Goal: Task Accomplishment & Management: Complete application form

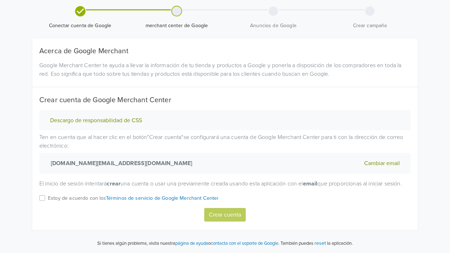
scroll to position [31, 0]
click at [48, 199] on label "Estoy de acuerdo con los Términos de servicio de Google Merchant Center" at bounding box center [133, 201] width 171 height 14
click at [0, 0] on input "Estoy de acuerdo con los Términos de servicio de Google Merchant Center" at bounding box center [0, 0] width 0 height 0
click at [232, 215] on button "Crear cuenta" at bounding box center [225, 215] width 42 height 14
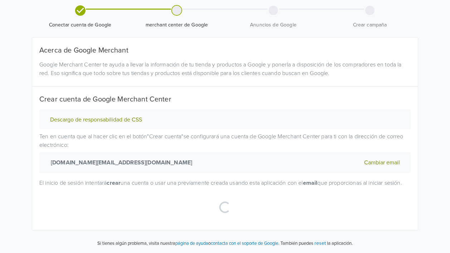
scroll to position [0, 0]
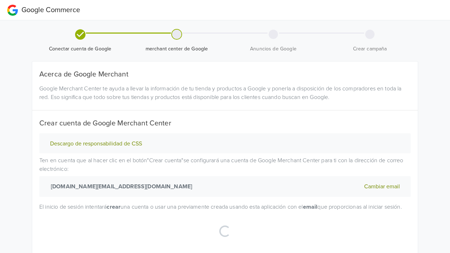
select select "cl"
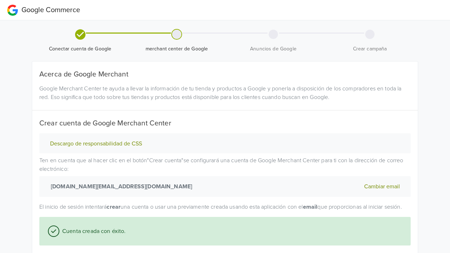
scroll to position [100, 0]
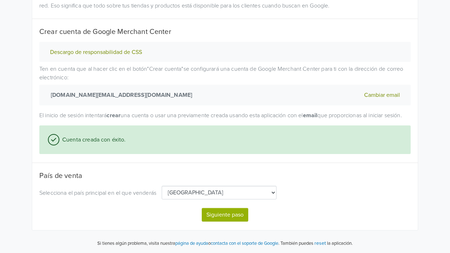
click at [222, 216] on button "Siguiente paso" at bounding box center [225, 215] width 47 height 14
select select "cl"
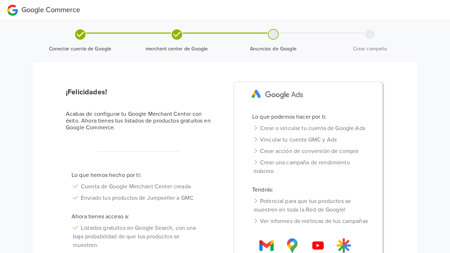
scroll to position [92, 0]
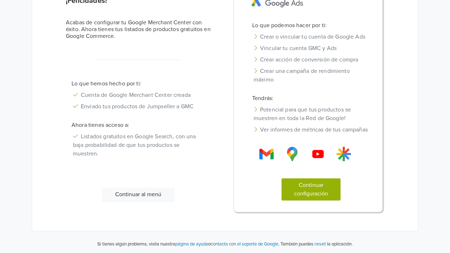
click at [310, 189] on button "Continuar configuración" at bounding box center [311, 190] width 59 height 22
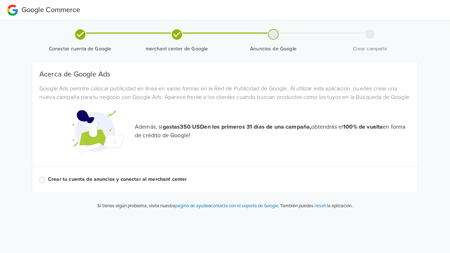
scroll to position [0, 0]
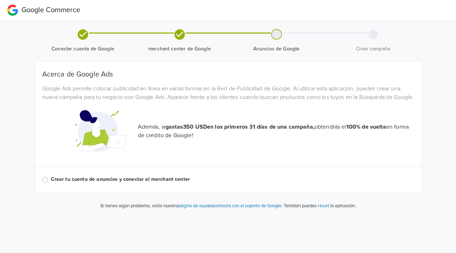
click at [65, 184] on label "Crear tu cuenta de anuncios y conectar al merchant center" at bounding box center [232, 180] width 363 height 8
click at [0, 0] on input "Crear tu cuenta de anuncios y conectar al merchant center" at bounding box center [0, 0] width 0 height 0
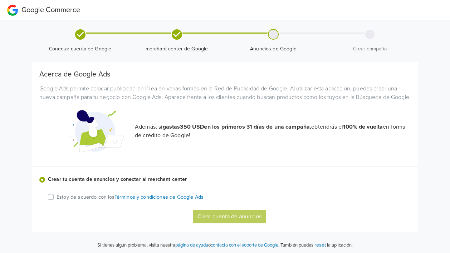
click at [69, 202] on p "Estoy de acuerdo con los Términos y condiciones de Google Ads" at bounding box center [130, 198] width 147 height 8
click at [0, 0] on input "Estoy de acuerdo con los Términos y condiciones de Google Ads" at bounding box center [0, 0] width 0 height 0
click at [229, 224] on button "Crear cuenta de anuncios" at bounding box center [229, 217] width 73 height 14
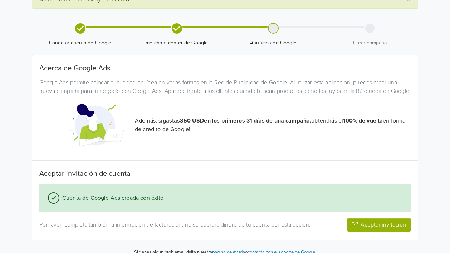
scroll to position [55, 0]
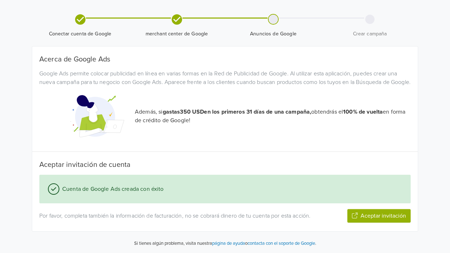
click at [375, 216] on button "Aceptar invitación" at bounding box center [379, 216] width 63 height 14
